Goal: Task Accomplishment & Management: Manage account settings

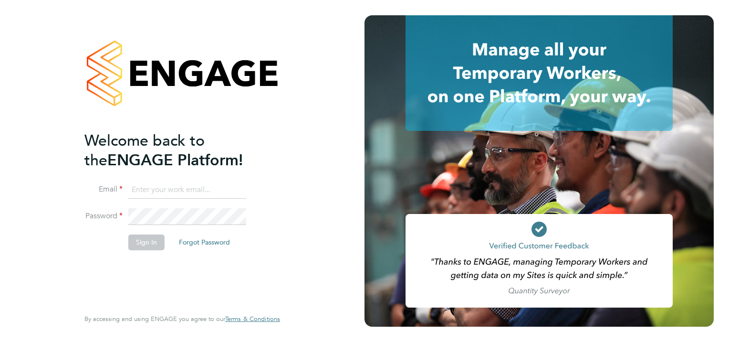
type input "[EMAIL_ADDRESS][PERSON_NAME][DOMAIN_NAME]"
click at [147, 241] on button "Sign In" at bounding box center [146, 241] width 36 height 15
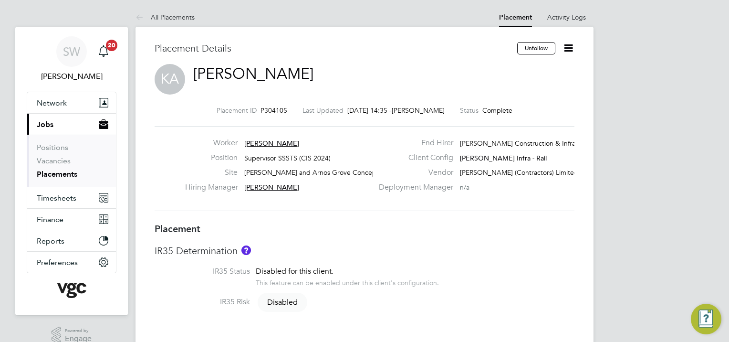
click at [566, 44] on icon at bounding box center [569, 48] width 12 height 12
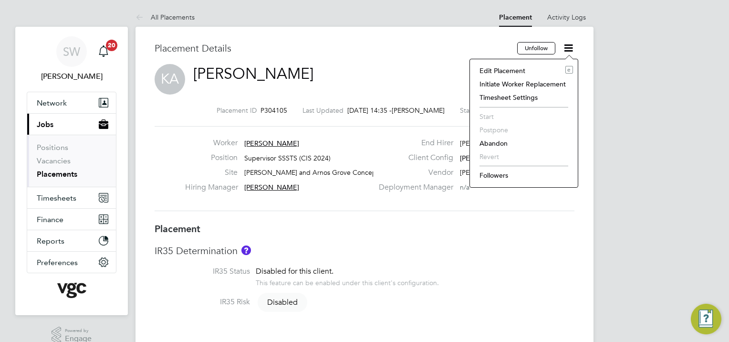
click at [497, 68] on li "Edit Placement e" at bounding box center [524, 70] width 98 height 13
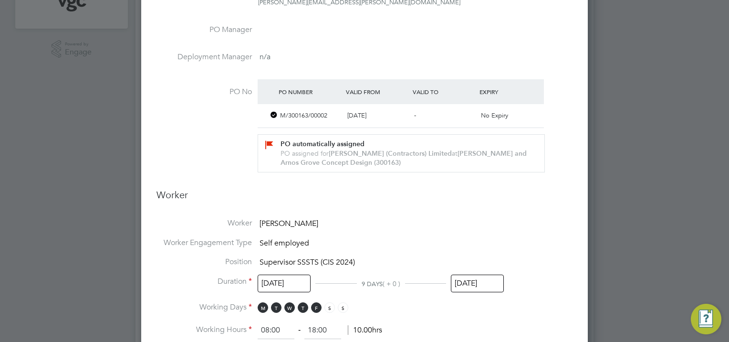
click at [465, 285] on input "24 Sep 2025" at bounding box center [477, 283] width 53 height 18
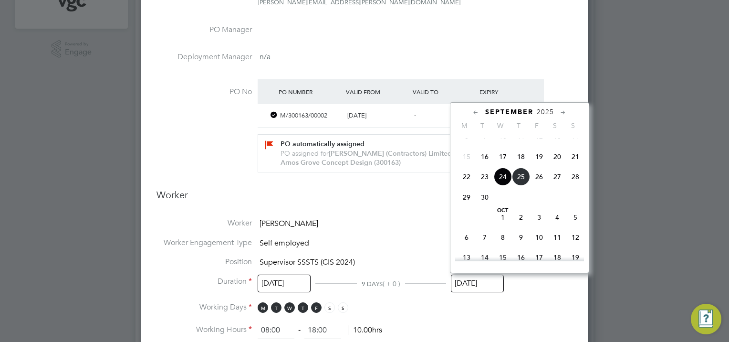
drag, startPoint x: 575, startPoint y: 228, endPoint x: 560, endPoint y: 239, distance: 17.8
click at [573, 226] on span "5" at bounding box center [576, 217] width 18 height 18
type input "05 Oct 2025"
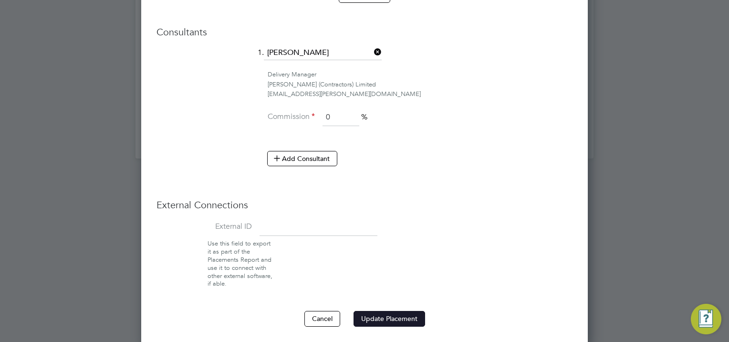
click at [378, 319] on button "Update Placement" at bounding box center [390, 318] width 72 height 15
